Goal: Information Seeking & Learning: Check status

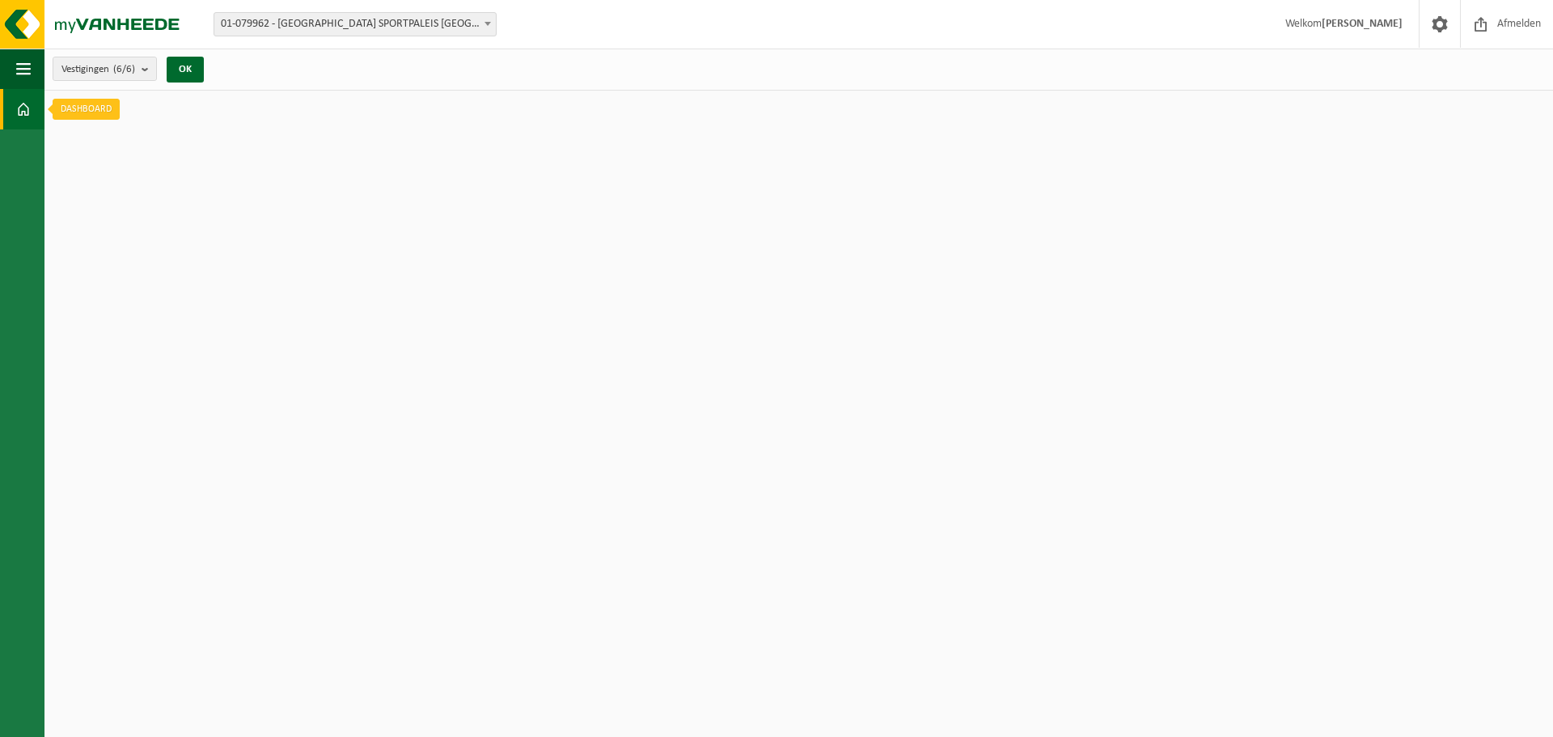
click at [16, 96] on span at bounding box center [23, 109] width 15 height 40
click at [22, 101] on span at bounding box center [23, 109] width 15 height 40
click at [18, 63] on span "button" at bounding box center [23, 69] width 15 height 40
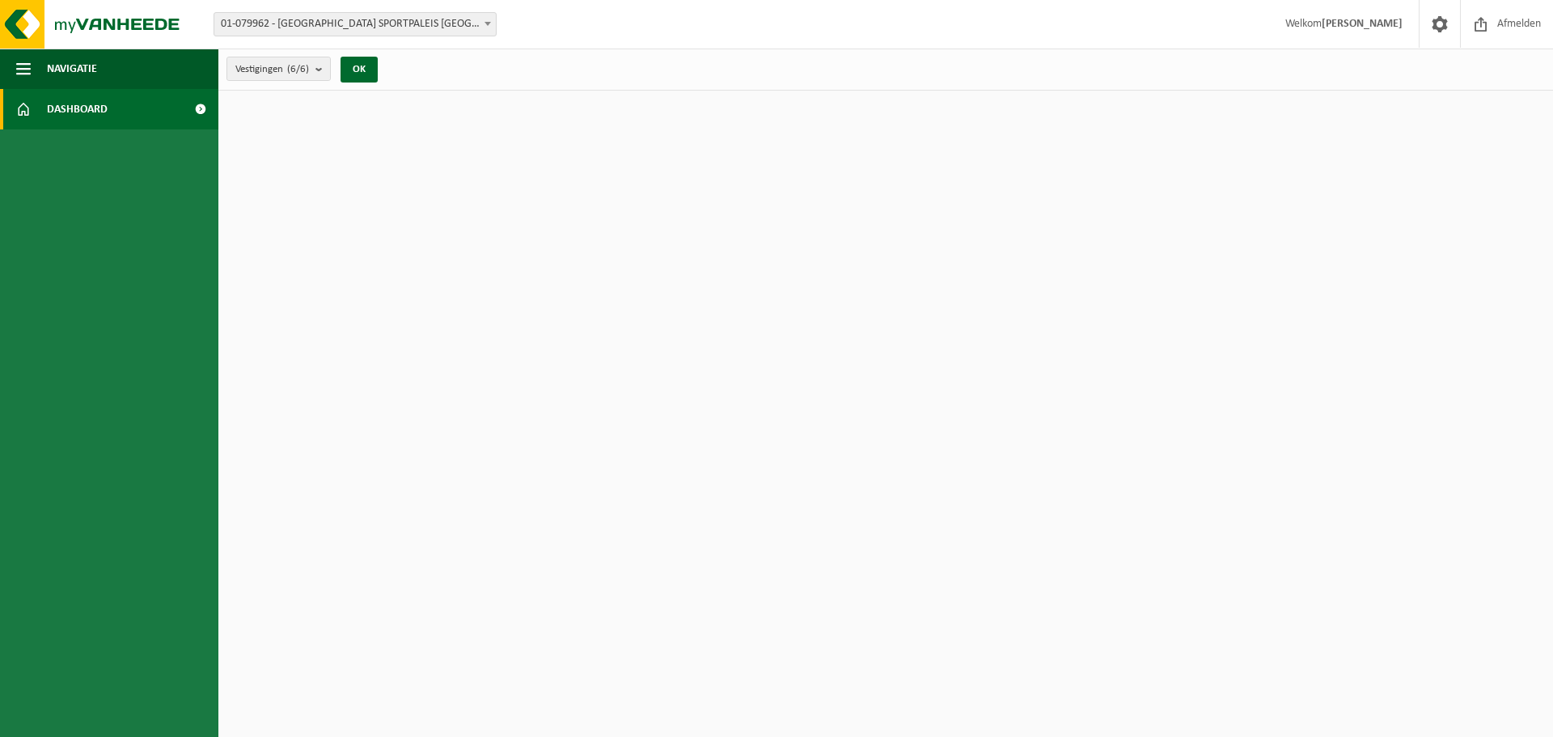
click at [104, 99] on span "Dashboard" at bounding box center [77, 109] width 61 height 40
click at [388, 73] on div "Vestigingen (6/6) Alles selecteren Alles deselecteren Actieve selecteren ANTWER…" at bounding box center [306, 69] width 177 height 35
click at [379, 70] on div "OK" at bounding box center [359, 70] width 40 height 26
click at [1497, 32] on span "Afmelden" at bounding box center [1519, 24] width 52 height 48
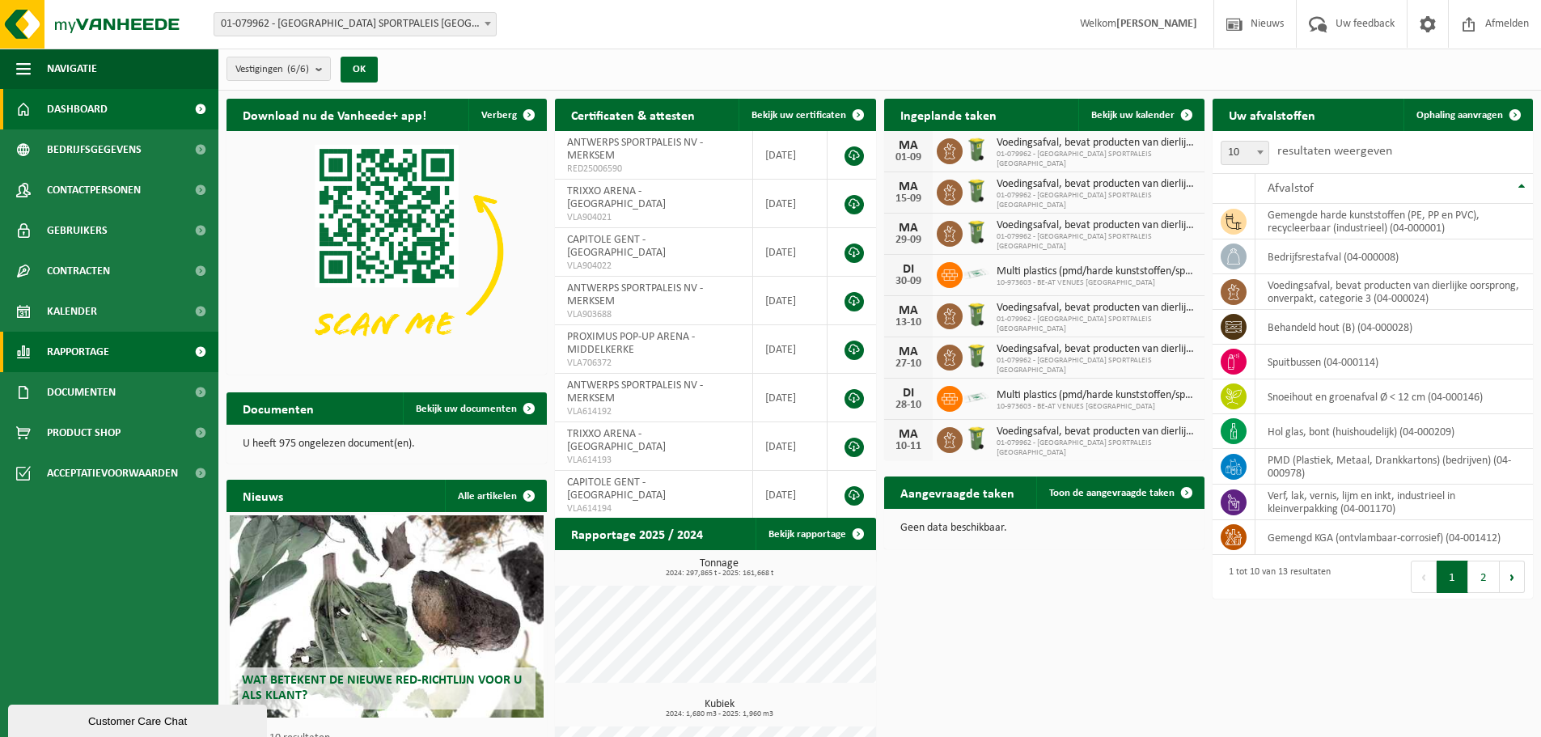
click at [120, 346] on link "Rapportage" at bounding box center [109, 352] width 218 height 40
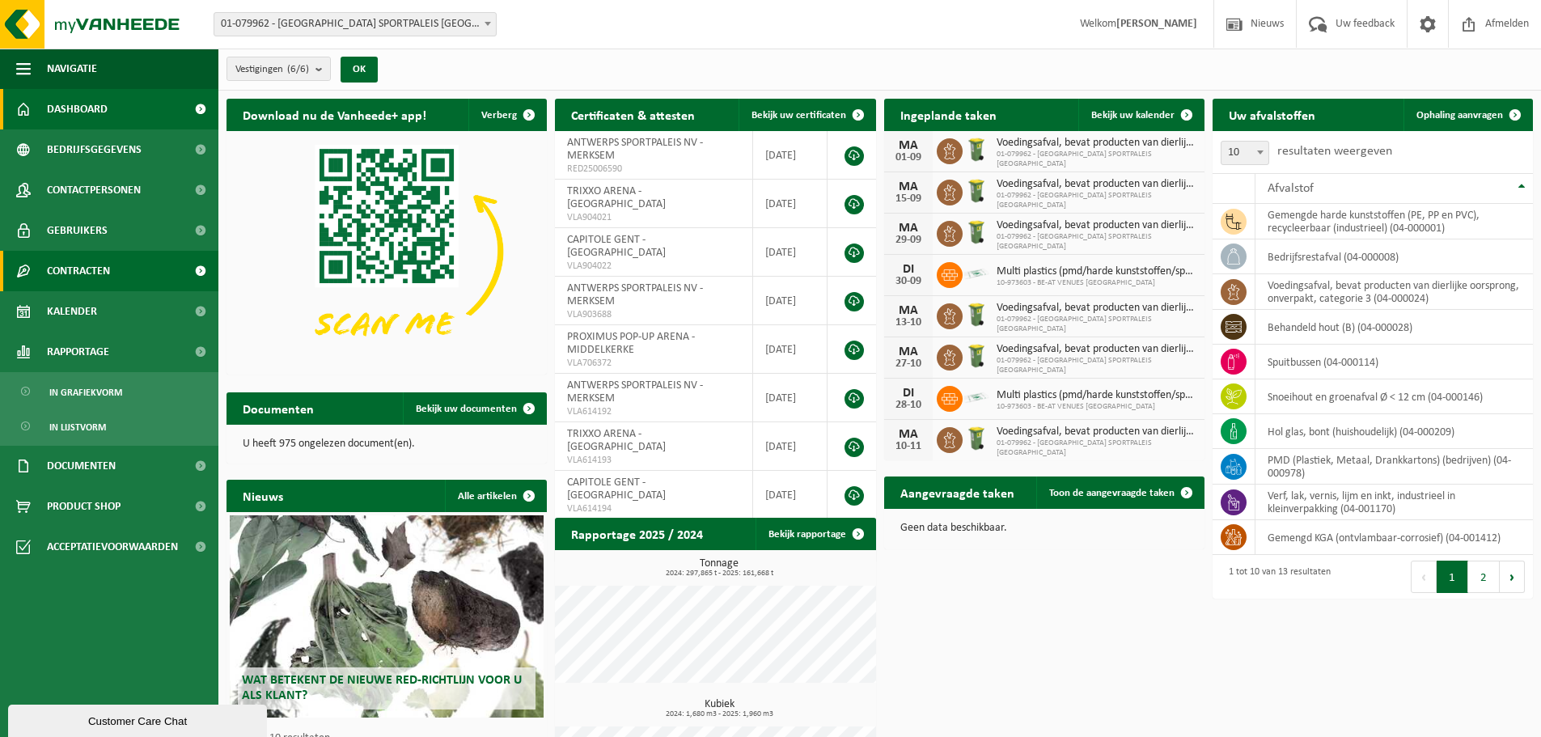
drag, startPoint x: 137, startPoint y: 307, endPoint x: 138, endPoint y: 287, distance: 20.2
click at [137, 307] on link "Kalender" at bounding box center [109, 311] width 218 height 40
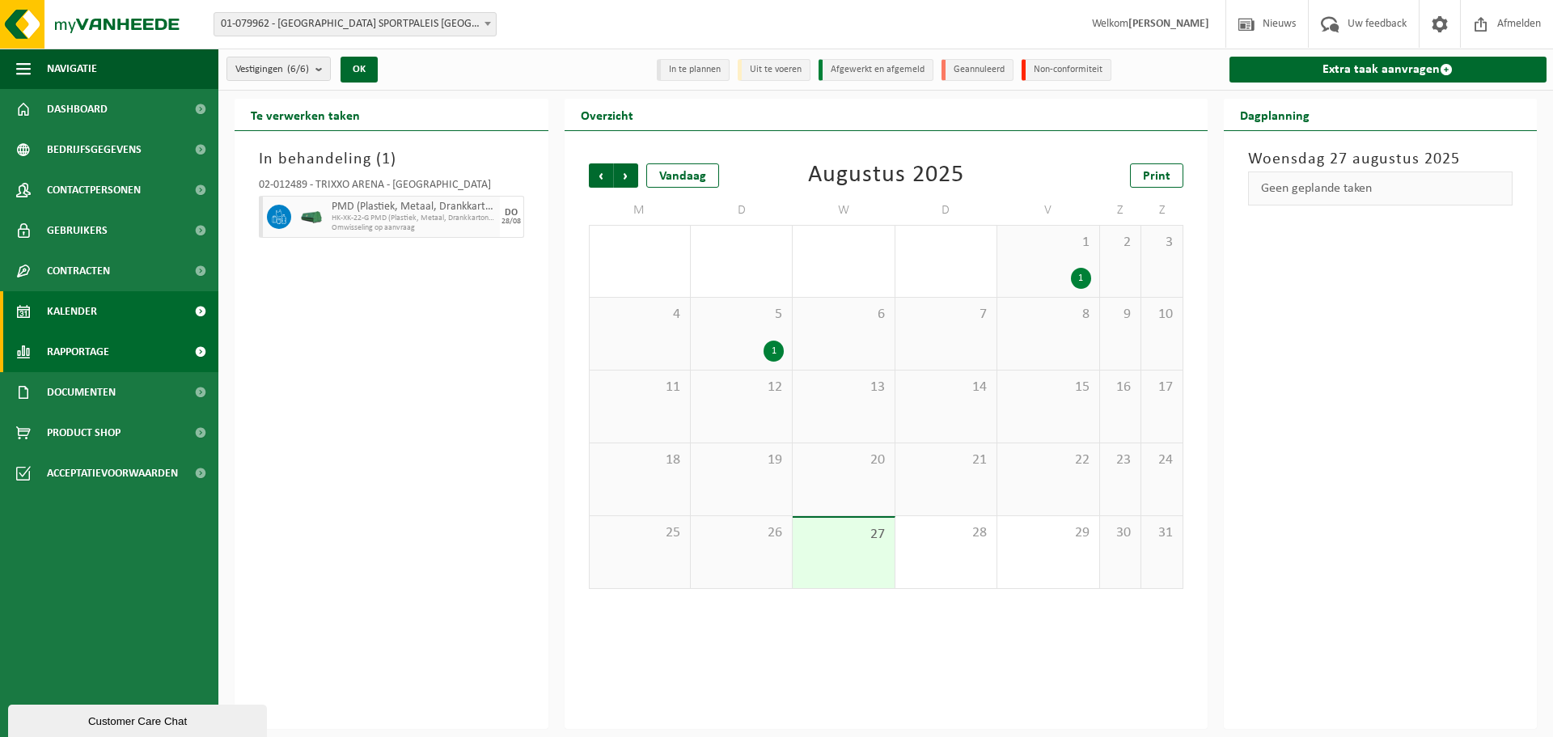
click at [135, 353] on link "Rapportage" at bounding box center [109, 352] width 218 height 40
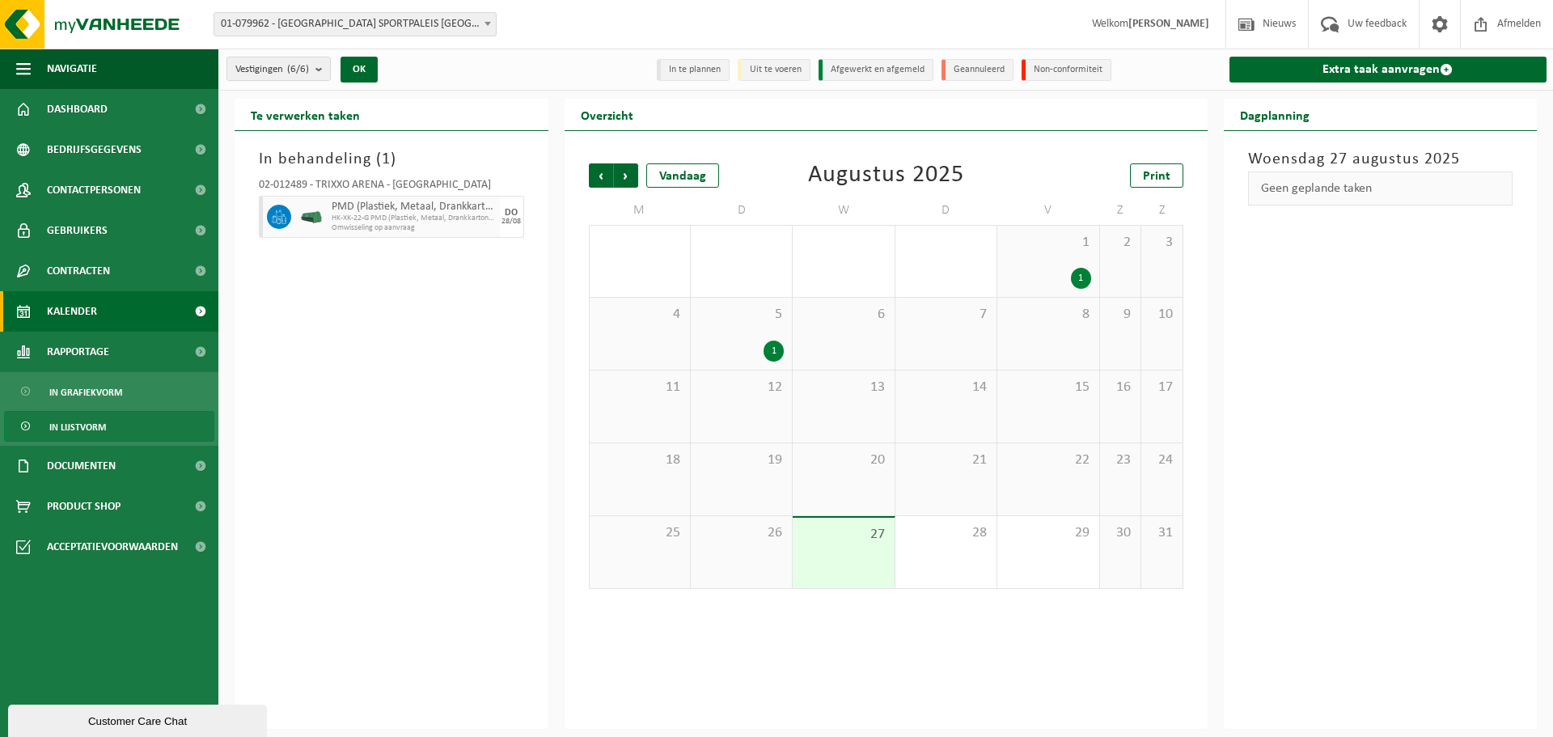
click at [102, 414] on span "In lijstvorm" at bounding box center [77, 427] width 57 height 31
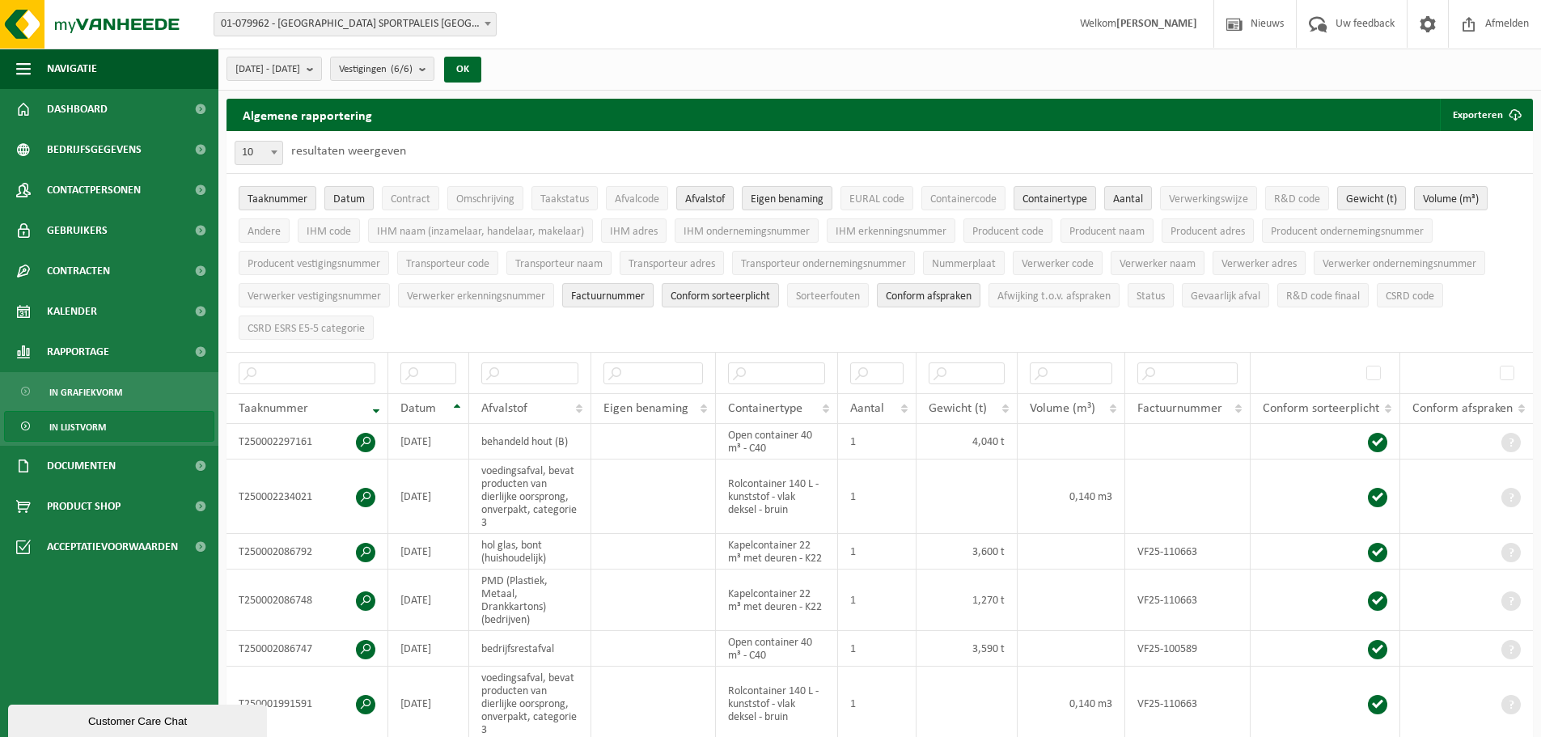
click at [438, 82] on div "2025-03-01 - 2025-08-27 Huidige maand Vorige maand Laatste 6 maanden Huidig jaa…" at bounding box center [358, 69] width 281 height 35
click at [412, 72] on count "(6/6)" at bounding box center [402, 69] width 22 height 11
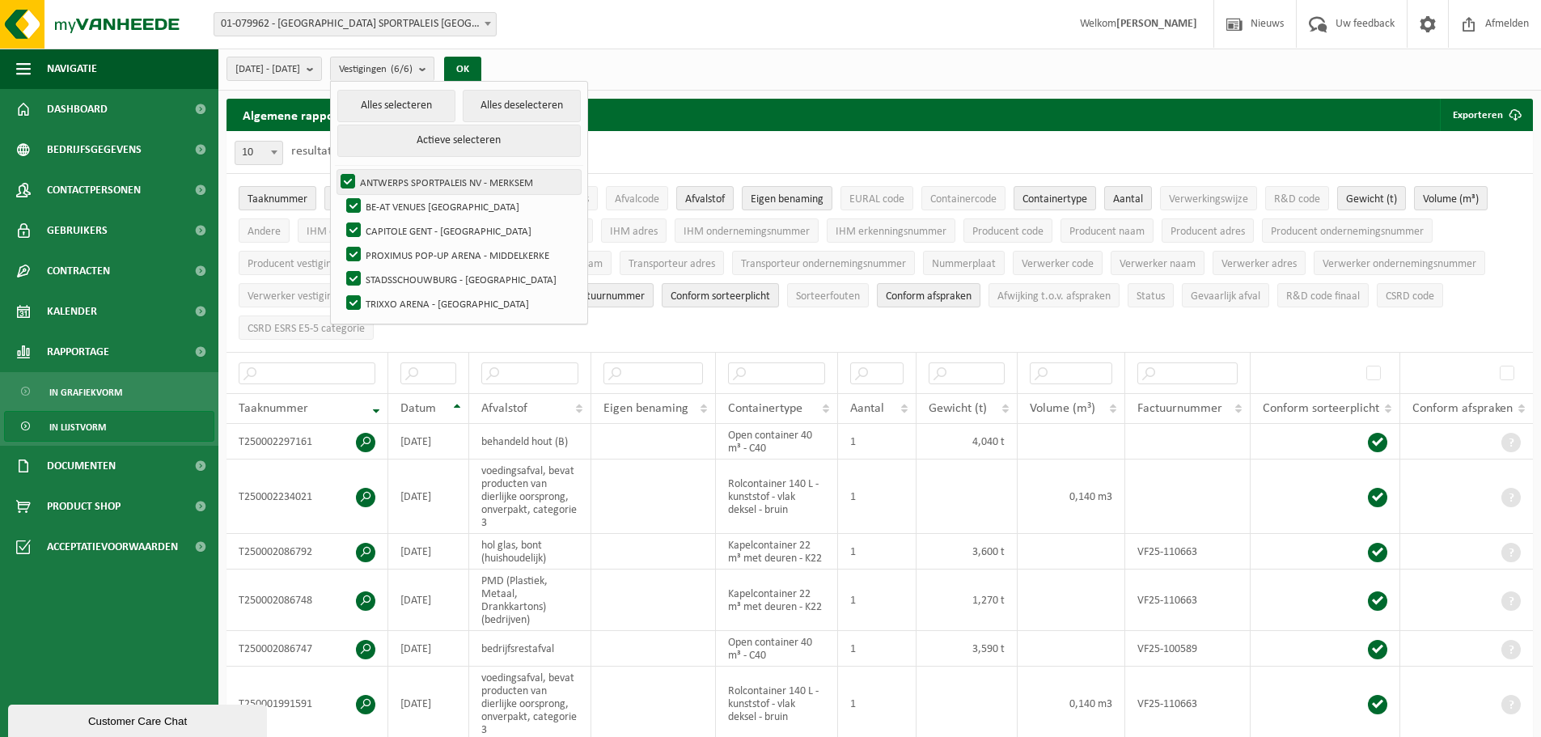
click at [425, 187] on label "ANTWERPS SPORTPALEIS NV - MERKSEM" at bounding box center [458, 182] width 243 height 24
click at [335, 170] on input "ANTWERPS SPORTPALEIS NV - MERKSEM" at bounding box center [334, 169] width 1 height 1
checkbox input "false"
click at [417, 283] on label "STADSSCHOUWBURG - ANTWERPEN" at bounding box center [462, 279] width 238 height 24
click at [341, 267] on input "STADSSCHOUWBURG - ANTWERPEN" at bounding box center [340, 266] width 1 height 1
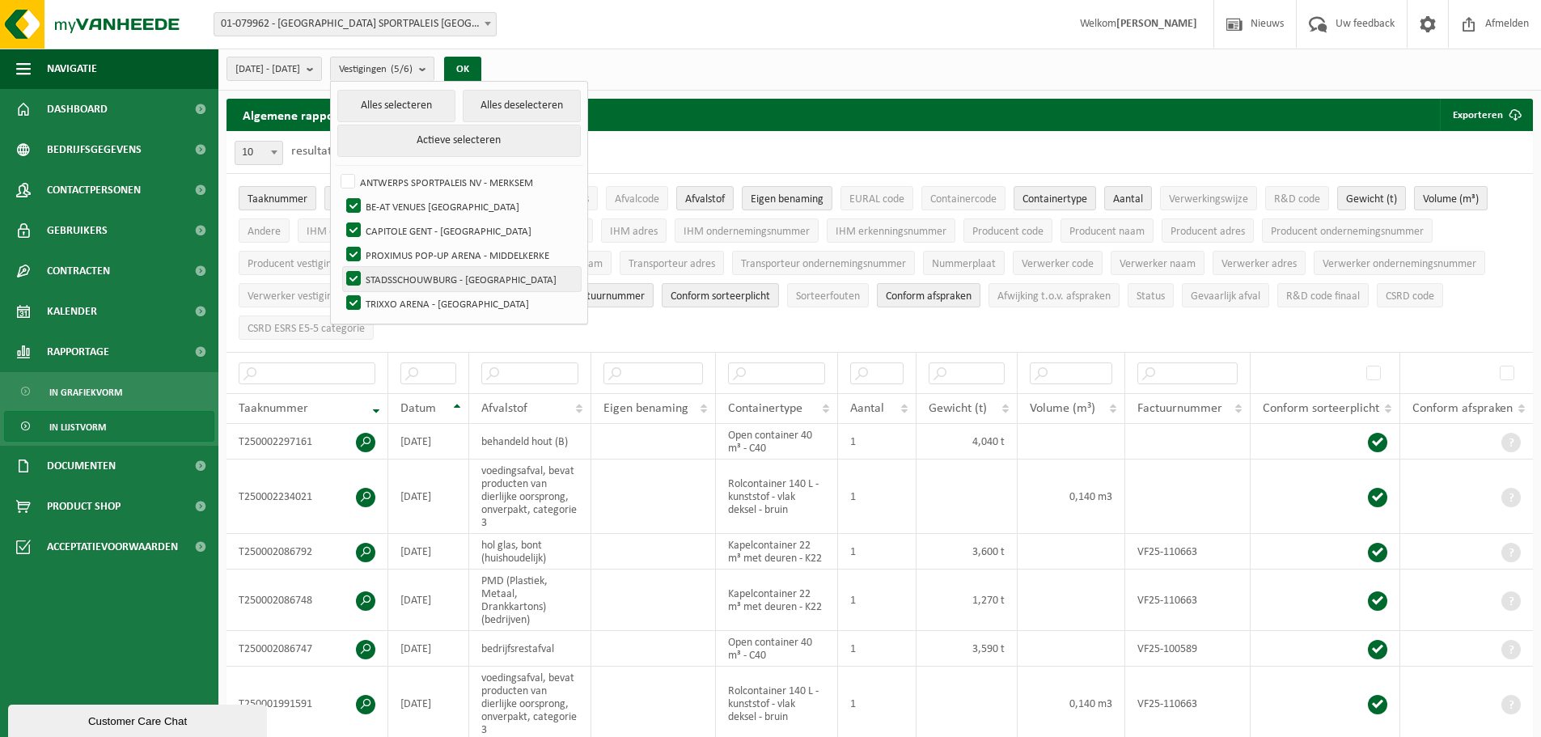
checkbox input "false"
click at [423, 260] on label "PROXIMUS POP-UP ARENA - MIDDELKERKE" at bounding box center [462, 255] width 238 height 24
click at [341, 243] on input "PROXIMUS POP-UP ARENA - MIDDELKERKE" at bounding box center [340, 242] width 1 height 1
checkbox input "false"
click at [425, 233] on label "CAPITOLE GENT - GENT" at bounding box center [462, 230] width 238 height 24
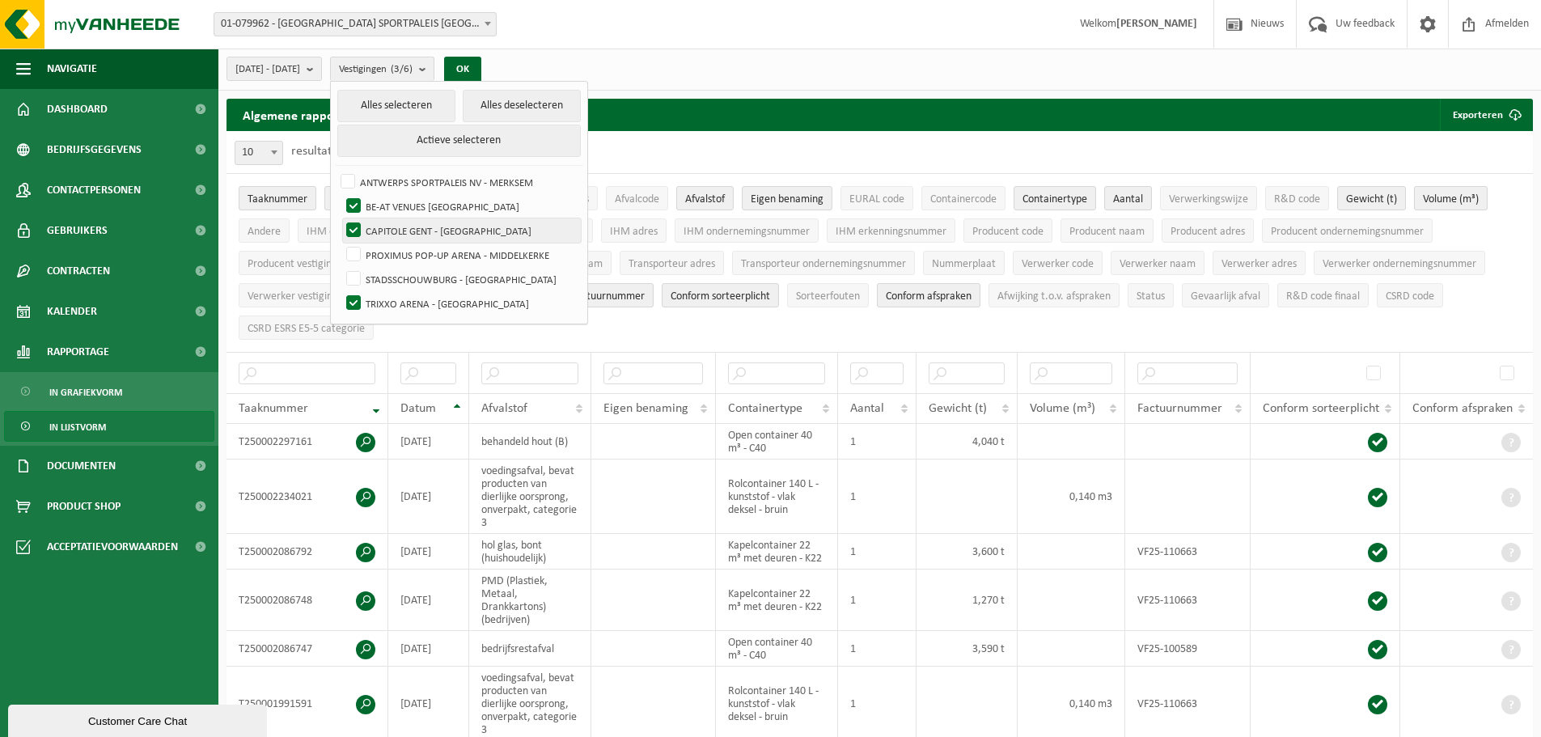
click at [341, 218] on input "CAPITOLE GENT - GENT" at bounding box center [340, 218] width 1 height 1
checkbox input "false"
click at [434, 208] on label "BE-AT VENUES NV - FOREST" at bounding box center [462, 206] width 238 height 24
click at [341, 194] on input "BE-AT VENUES NV - FOREST" at bounding box center [340, 193] width 1 height 1
checkbox input "false"
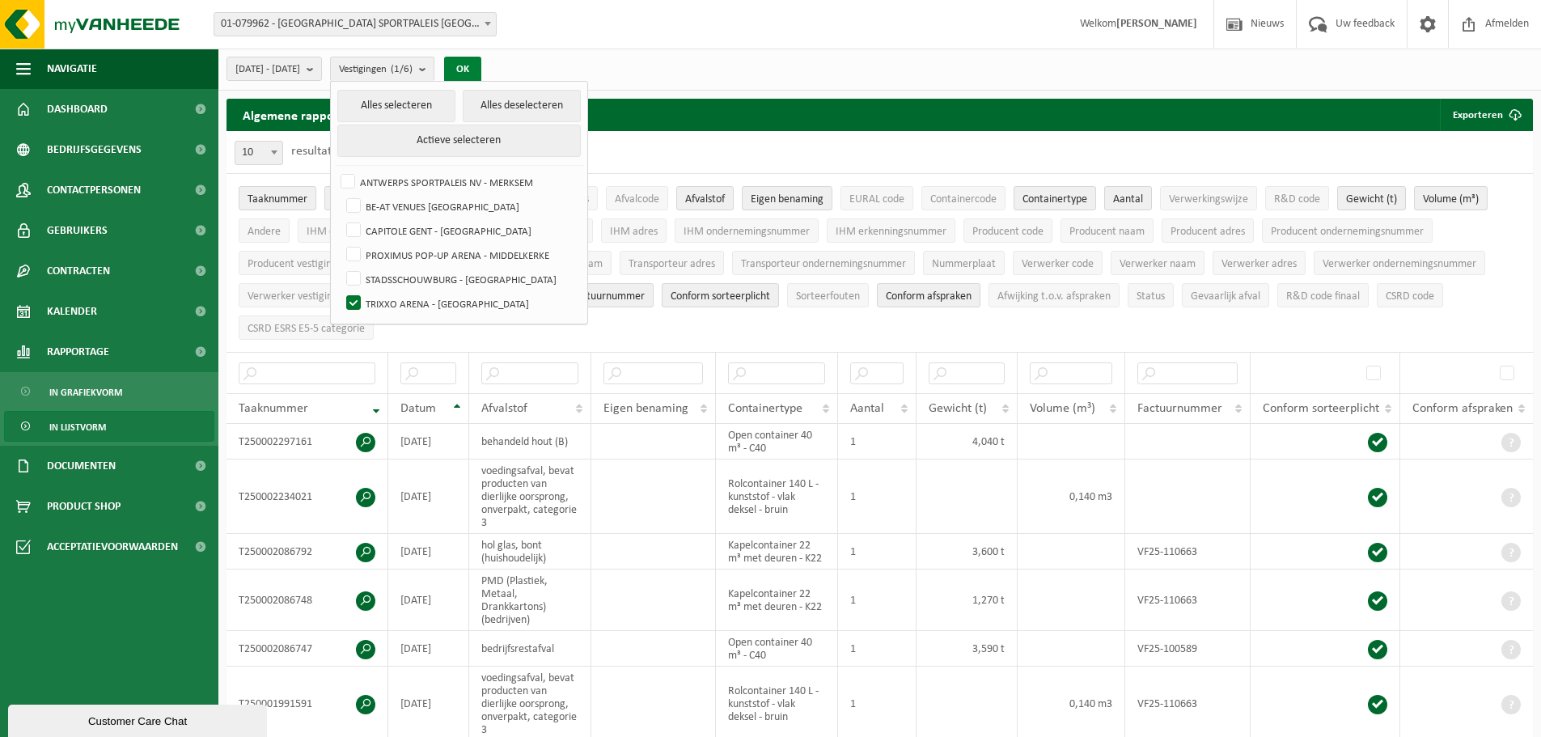
click at [481, 73] on button "OK" at bounding box center [462, 70] width 37 height 26
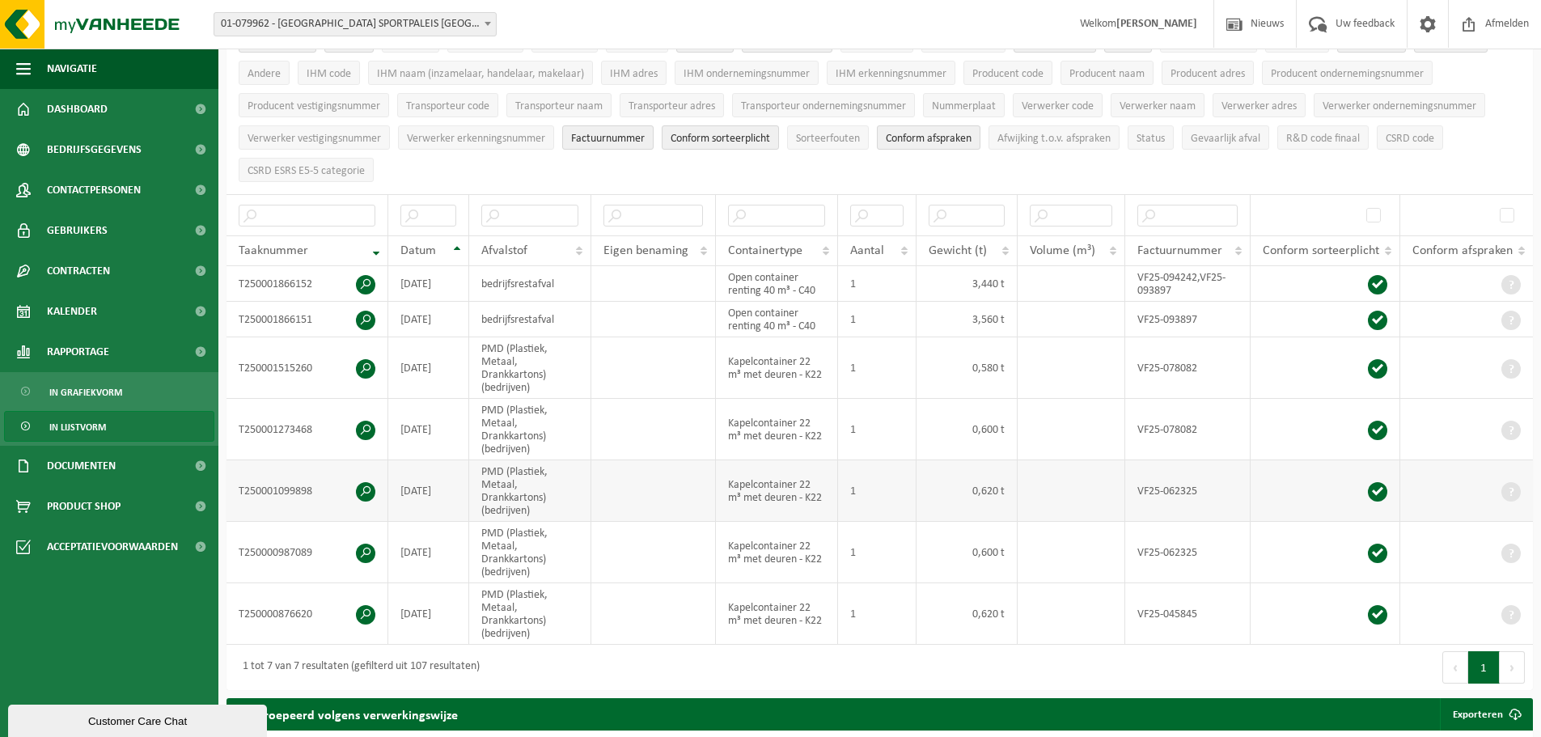
scroll to position [162, 0]
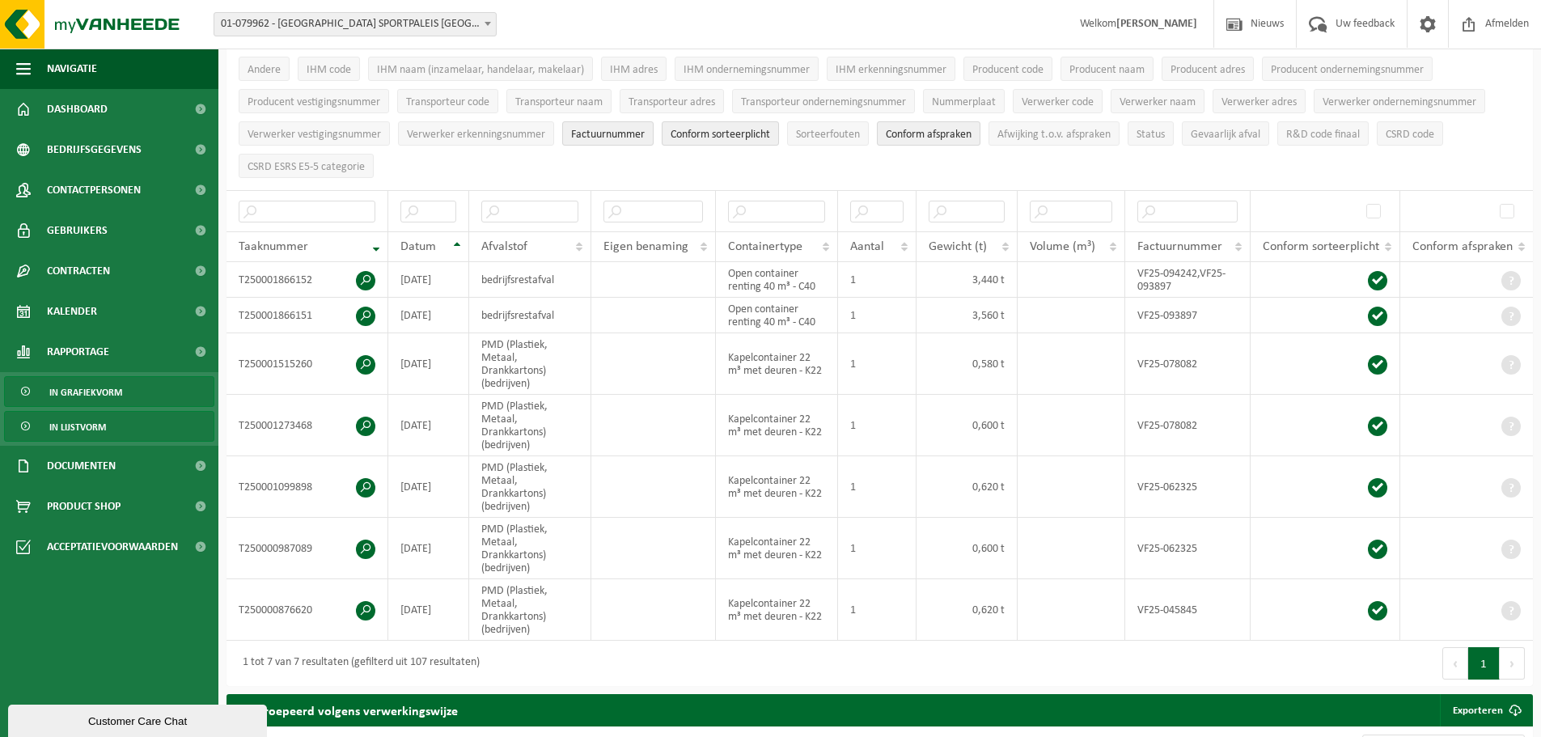
click at [63, 395] on span "In grafiekvorm" at bounding box center [85, 392] width 73 height 31
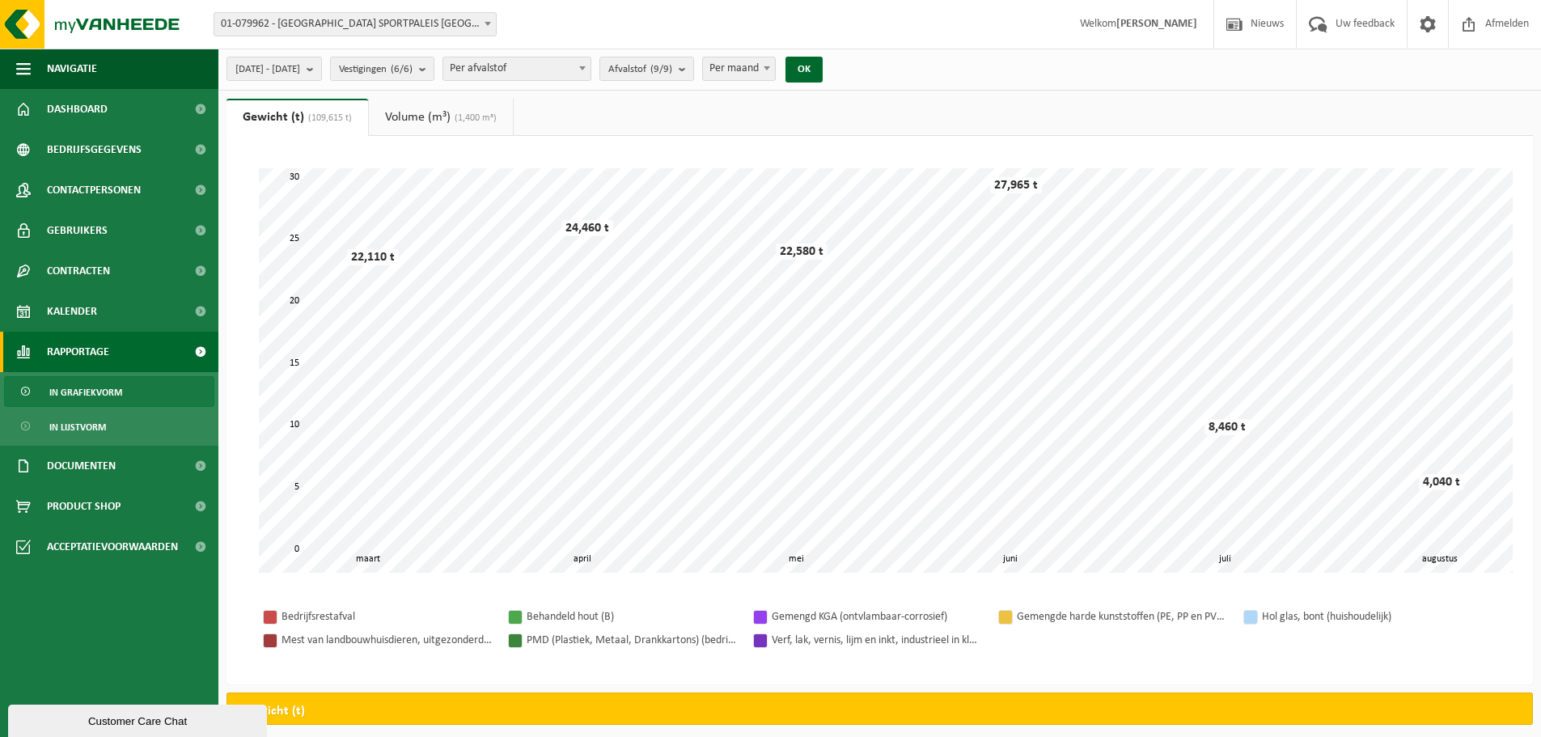
click at [506, 73] on span "Per afvalstof" at bounding box center [516, 68] width 147 height 23
click at [672, 67] on span "Afvalstof (9/9)" at bounding box center [640, 69] width 64 height 24
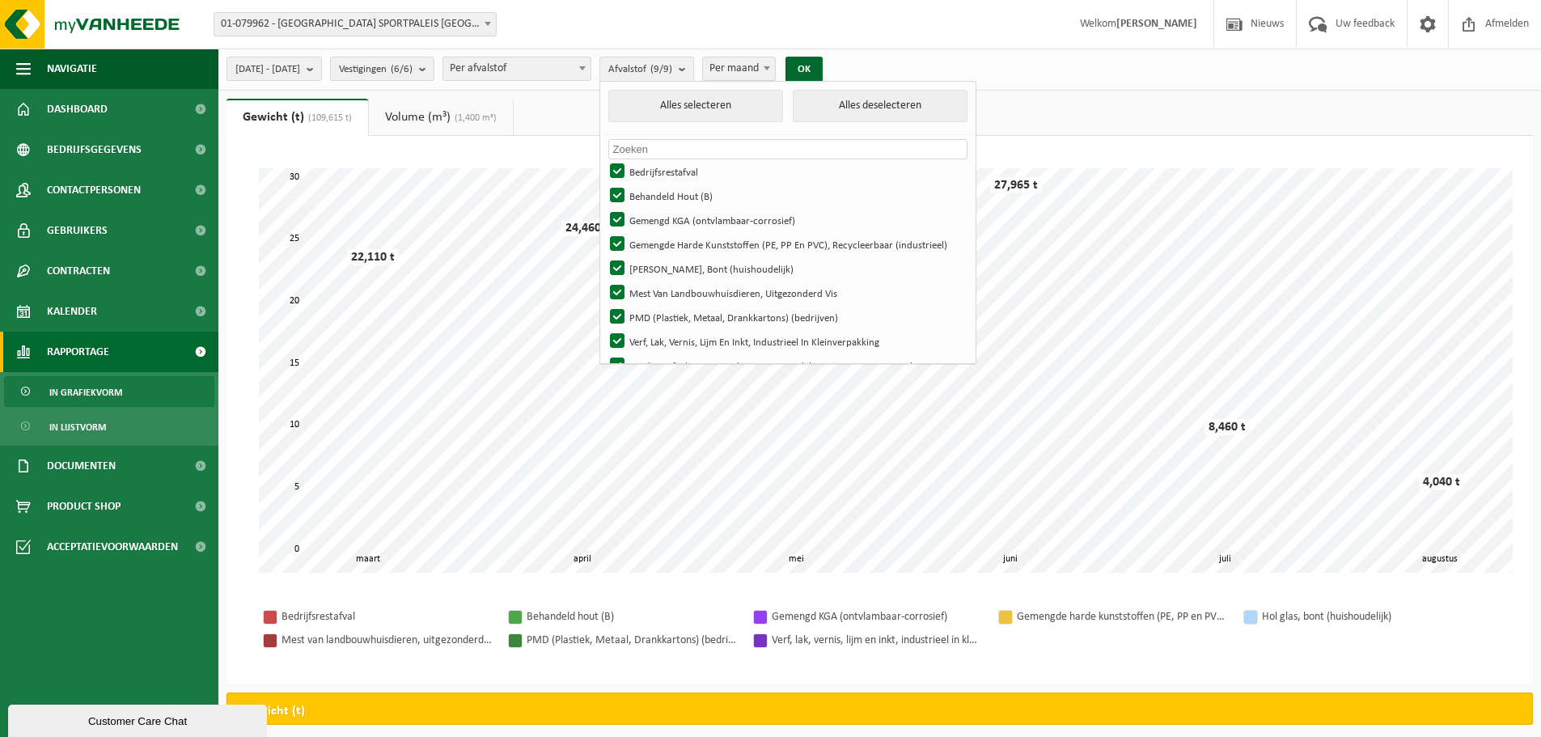
click at [1329, 140] on div "Even geduld. Door de grote hoeveelheid gegevens duurt het laden even. april mei…" at bounding box center [879, 410] width 1306 height 548
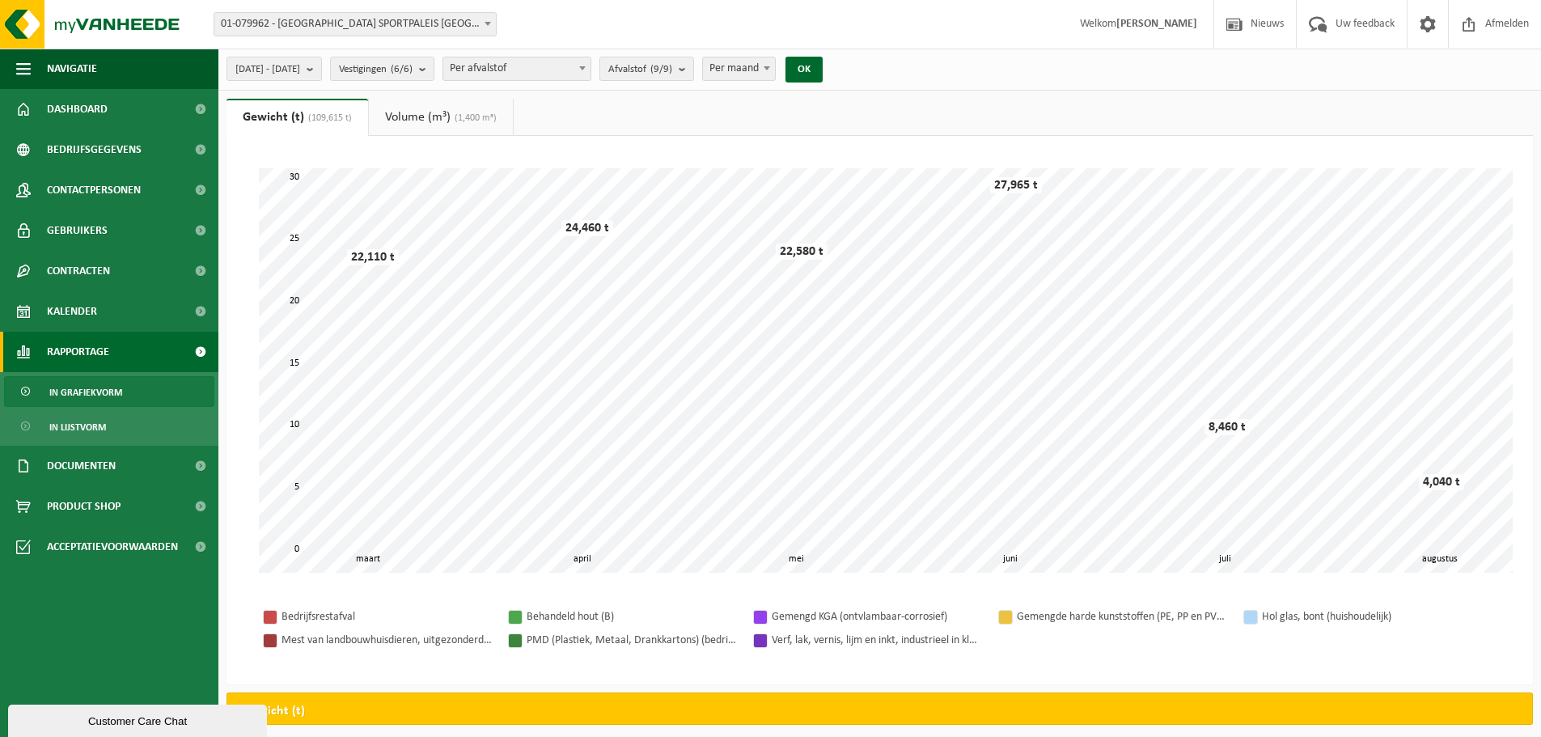
click at [482, 36] on div "Vestiging: 01-079962 - ANTWERPS SPORTPALEIS NV - MERKSEM 10-973603 - BE-AT VENU…" at bounding box center [770, 24] width 1541 height 49
click at [482, 28] on span at bounding box center [488, 23] width 16 height 21
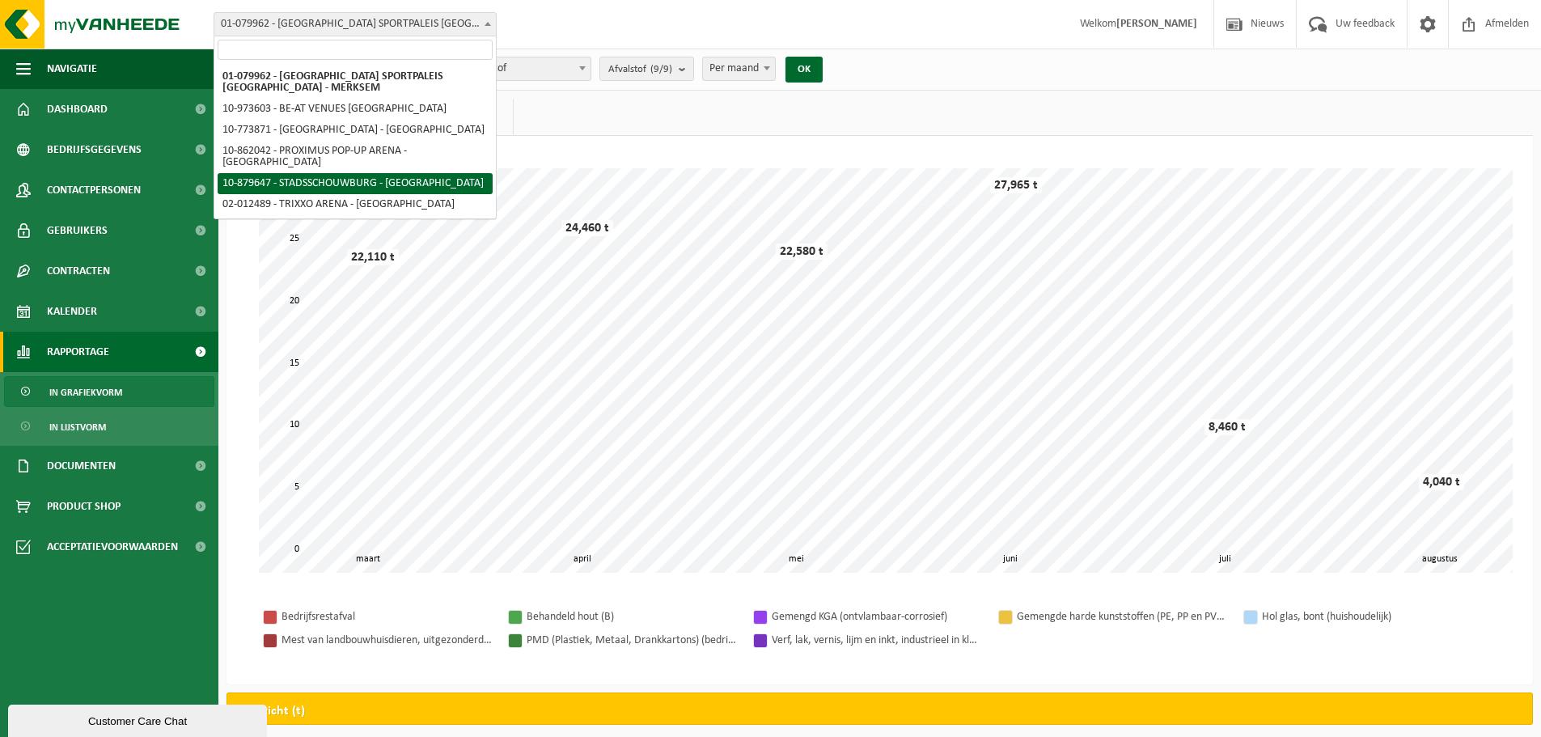
select select "109001"
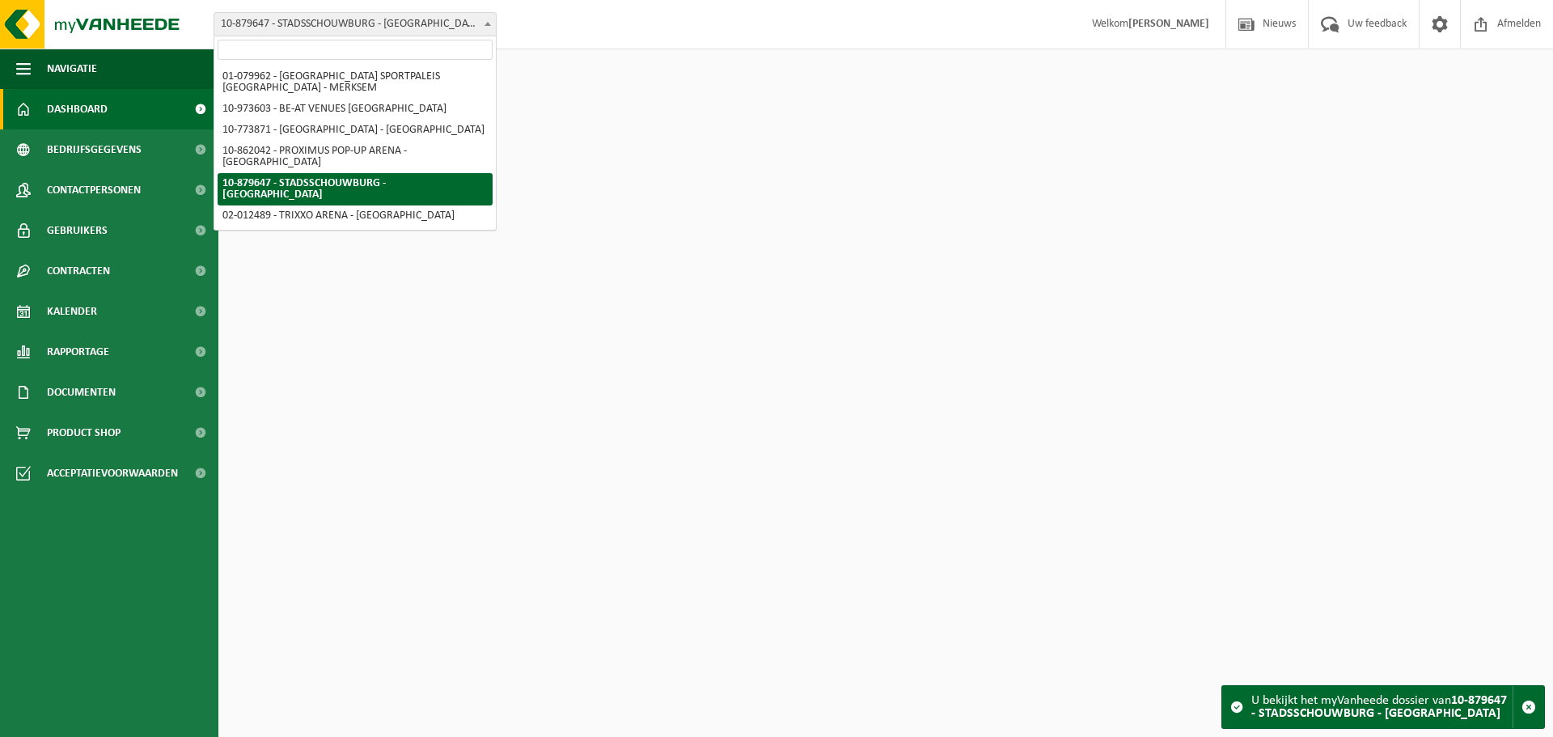
click at [427, 16] on span "10-879647 - STADSSCHOUWBURG - [GEOGRAPHIC_DATA]" at bounding box center [354, 24] width 281 height 23
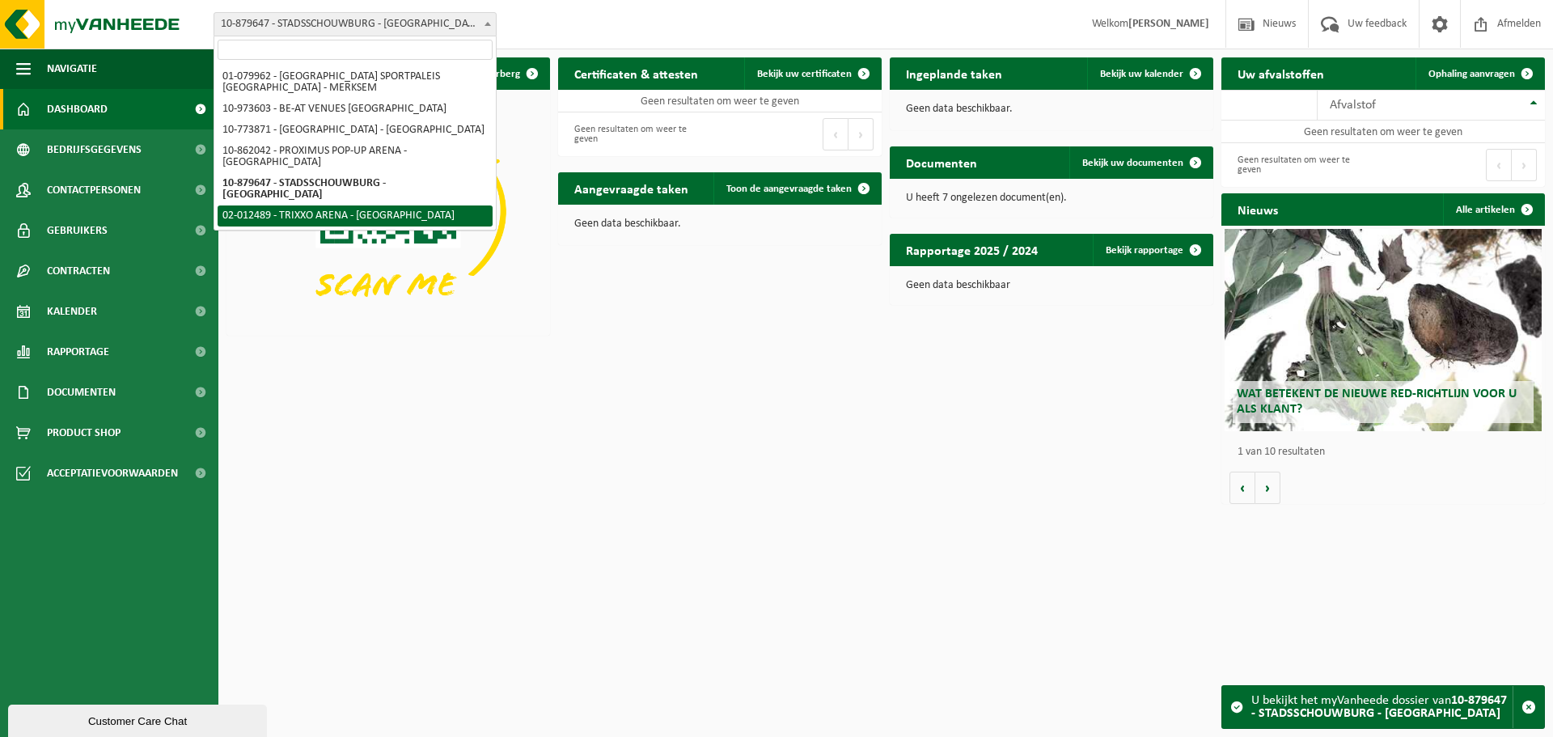
select select "16887"
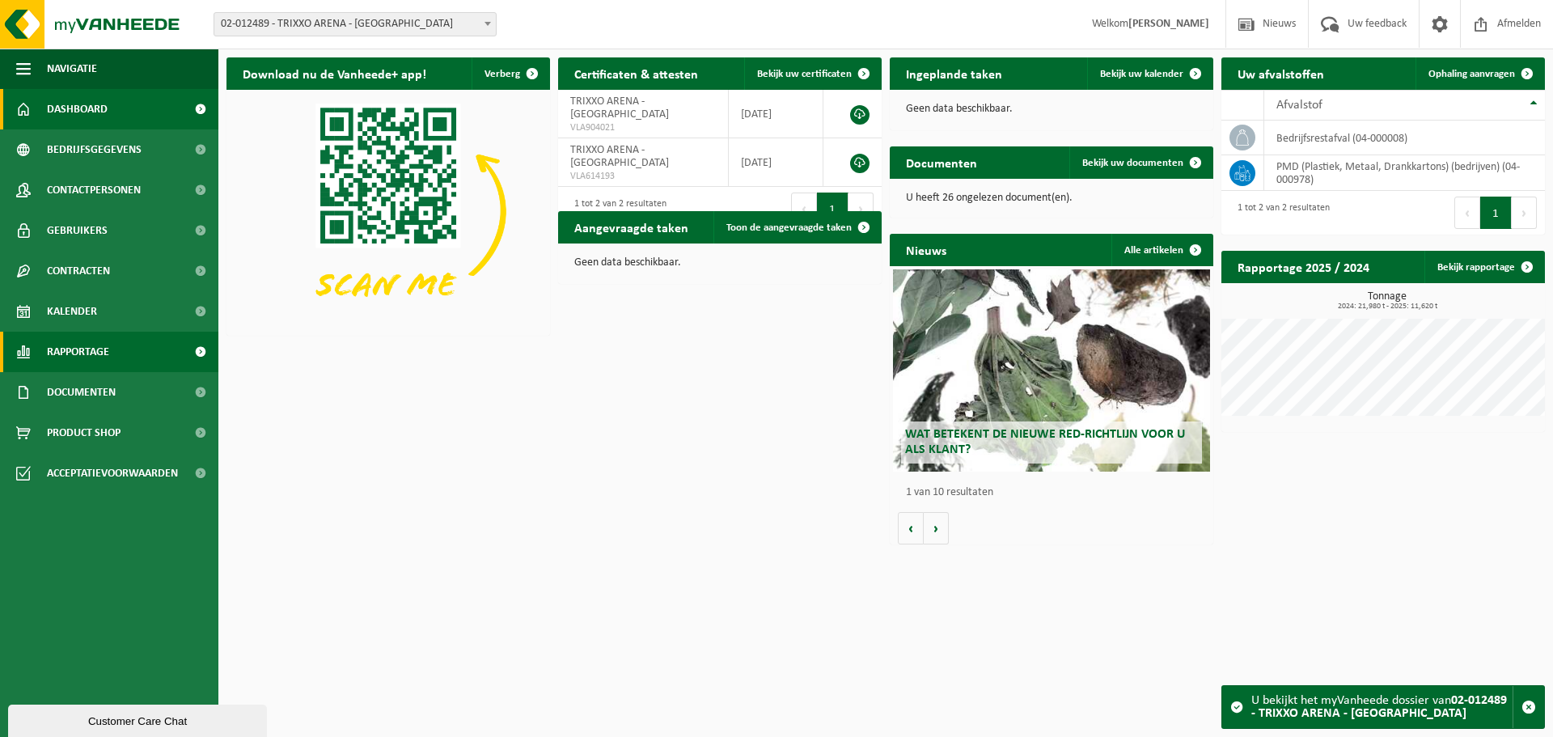
click at [108, 357] on span "Rapportage" at bounding box center [78, 352] width 62 height 40
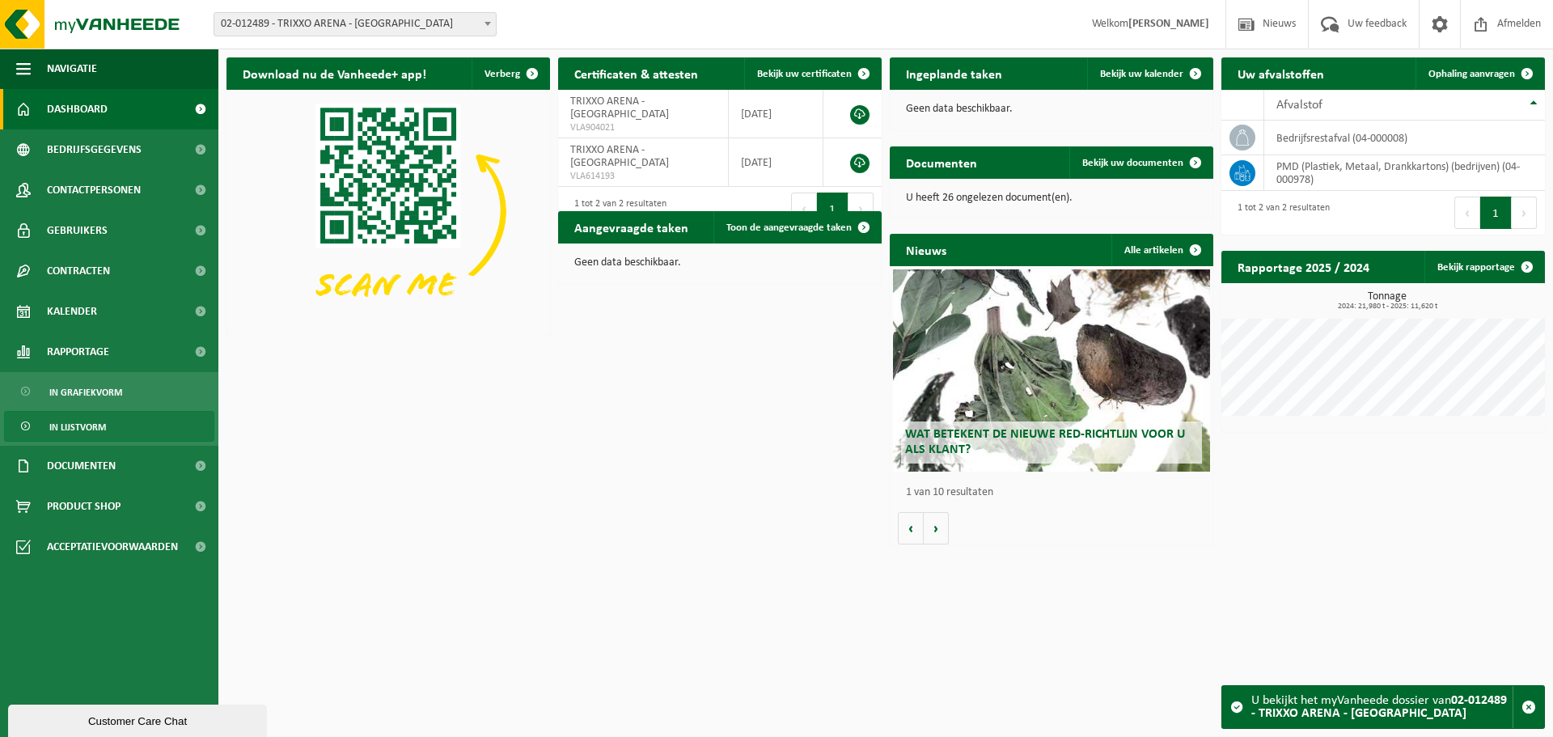
click at [115, 424] on link "In lijstvorm" at bounding box center [109, 426] width 210 height 31
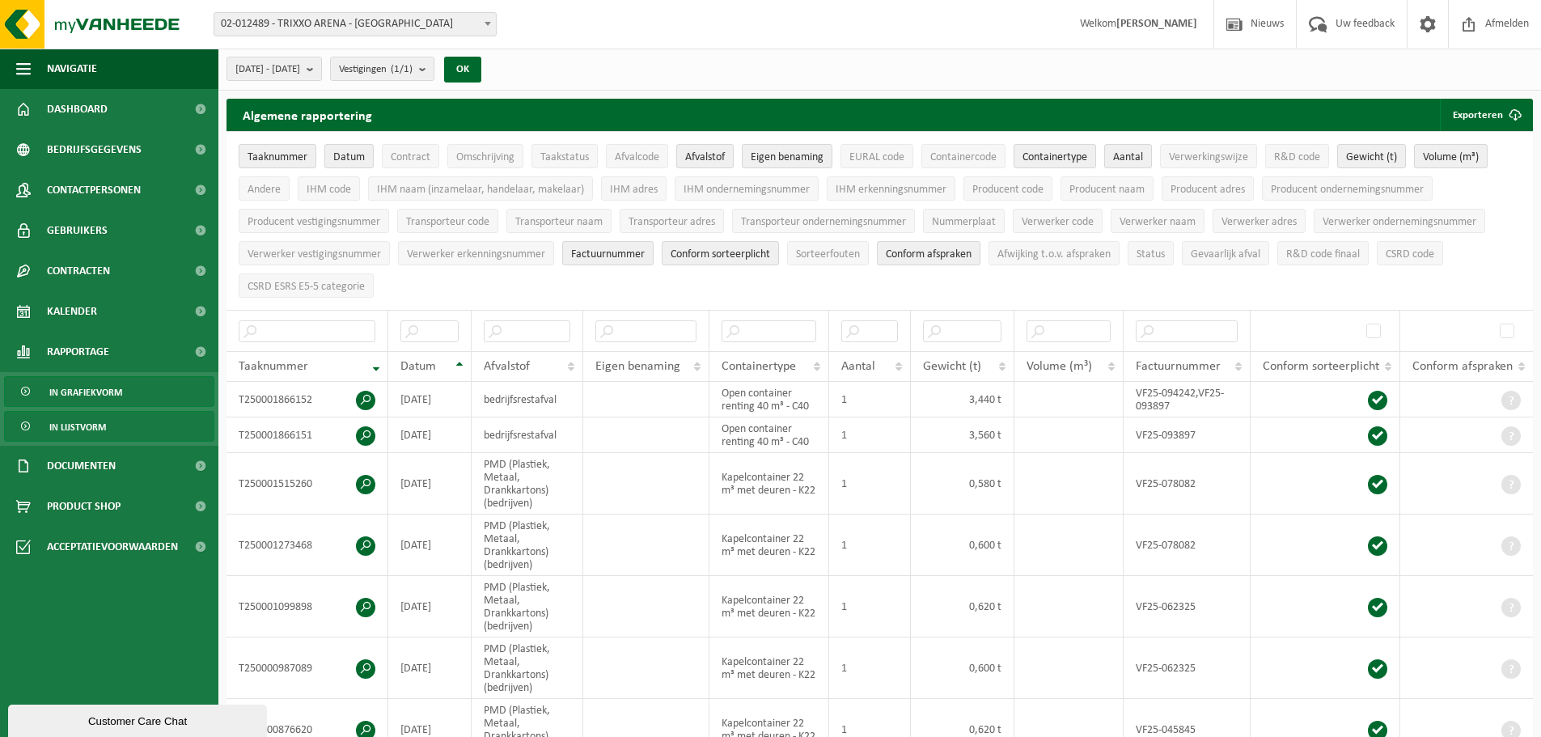
click at [125, 383] on link "In grafiekvorm" at bounding box center [109, 391] width 210 height 31
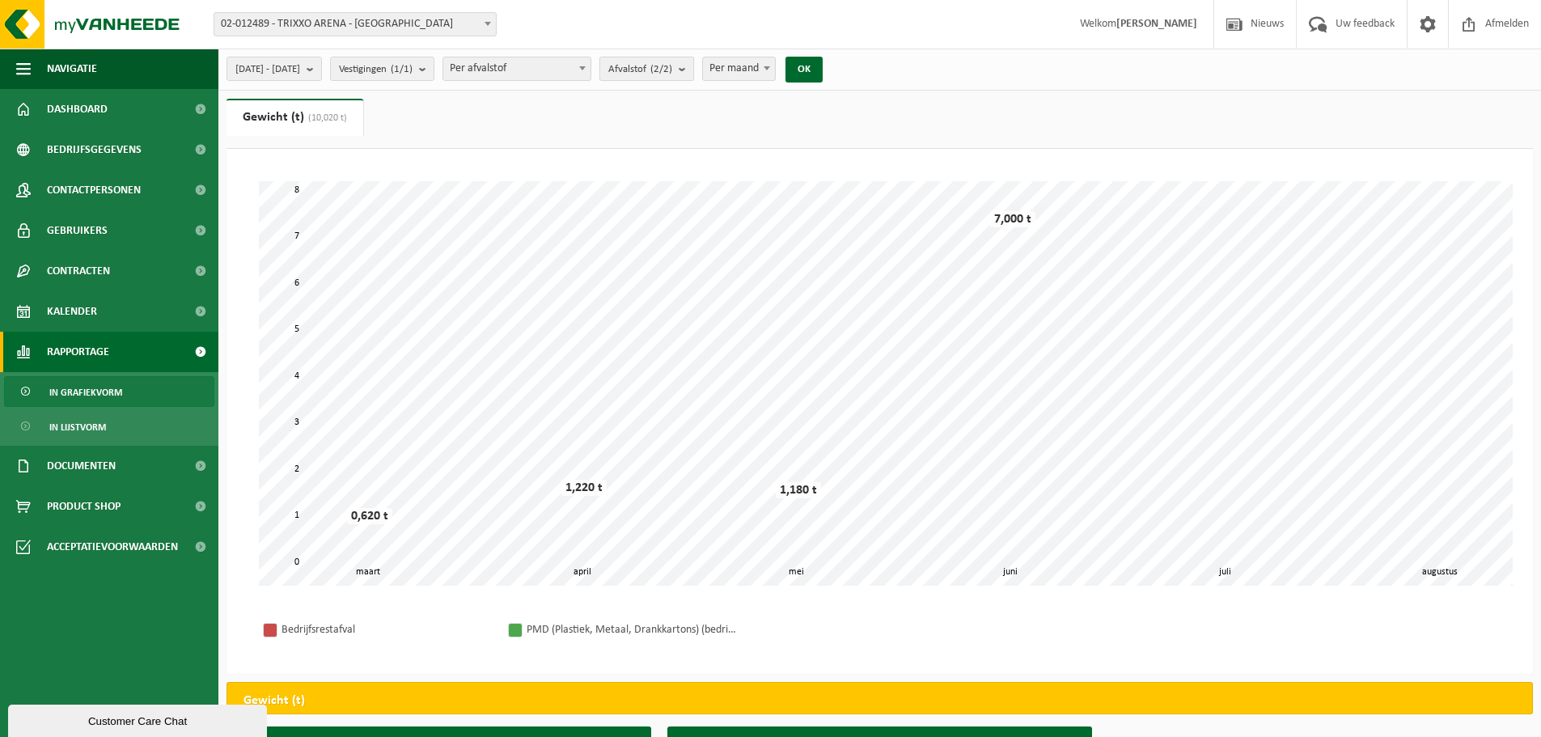
click at [672, 59] on span "Afvalstof (2/2)" at bounding box center [640, 69] width 64 height 24
